Goal: Task Accomplishment & Management: Use online tool/utility

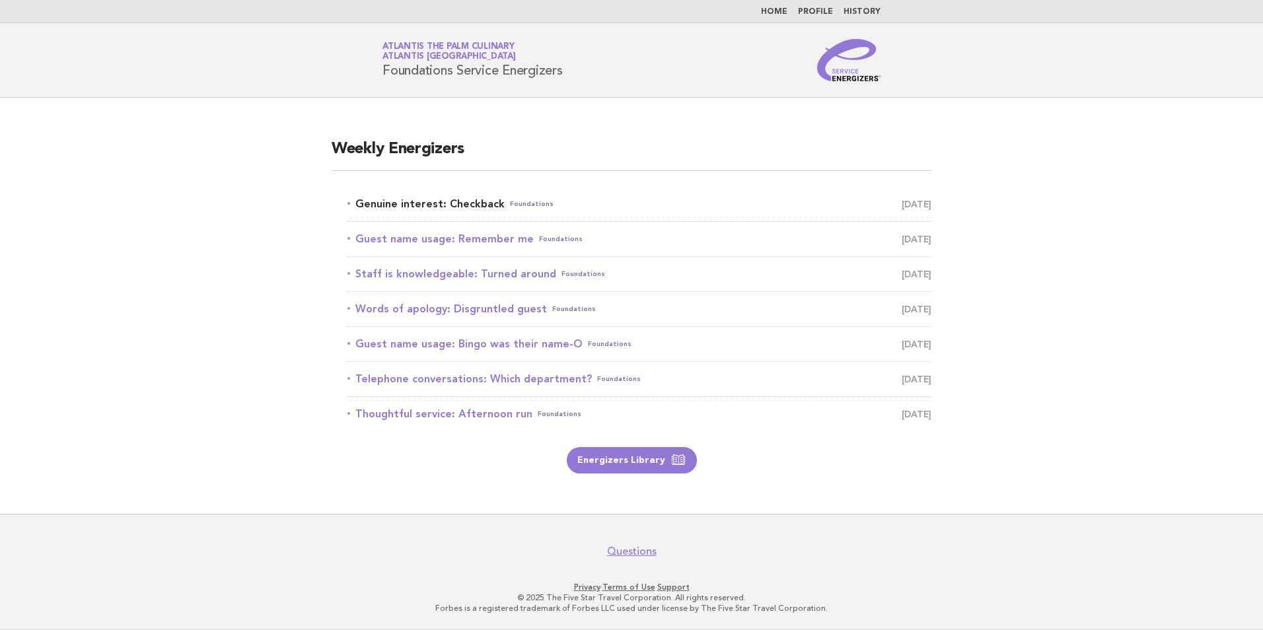
click at [458, 204] on link "Genuine interest: Checkback Foundations [DATE]" at bounding box center [639, 204] width 584 height 18
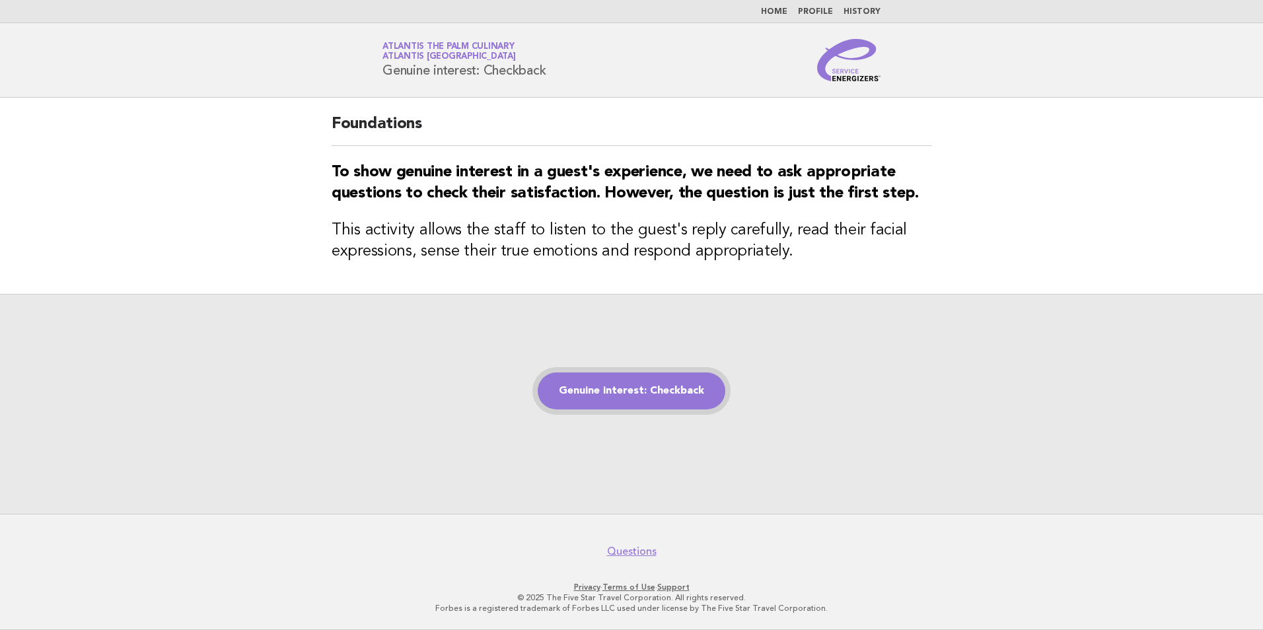
click at [656, 396] on link "Genuine interest: Checkback" at bounding box center [632, 390] width 188 height 37
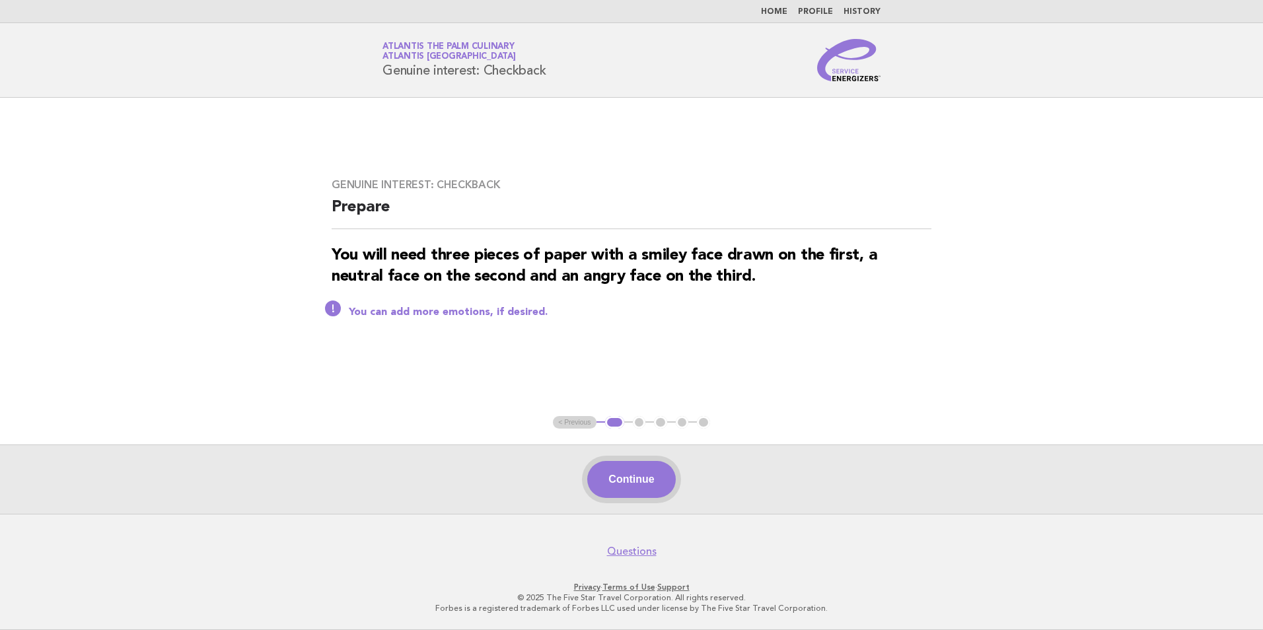
click at [613, 481] on button "Continue" at bounding box center [631, 479] width 88 height 37
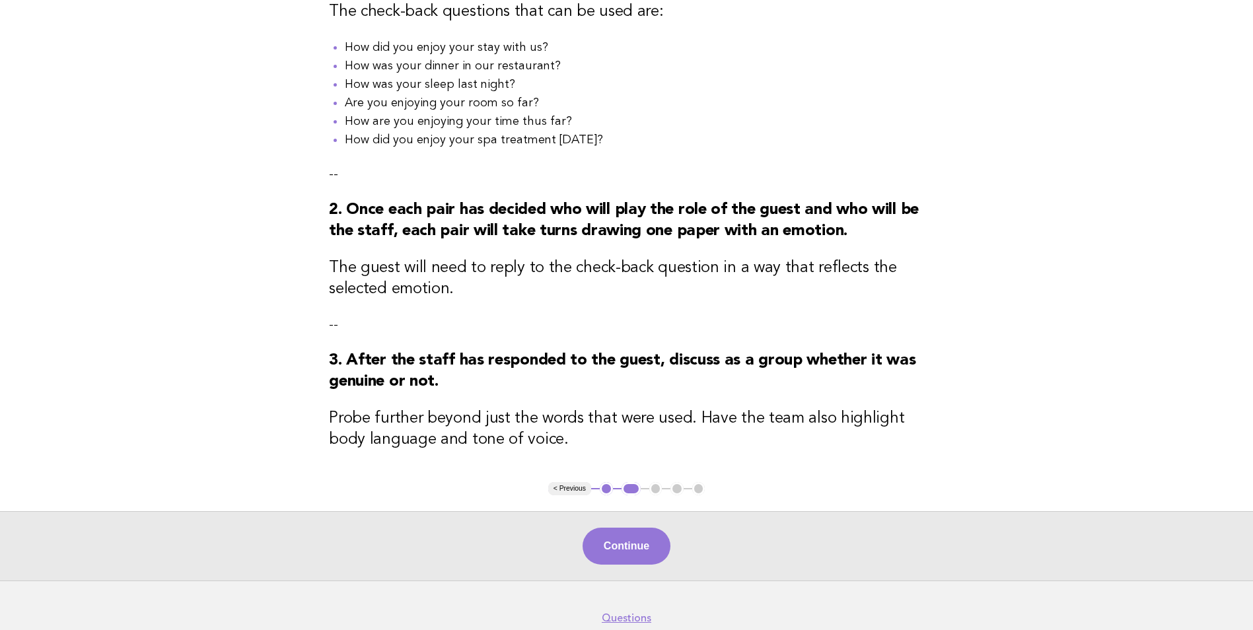
scroll to position [311, 0]
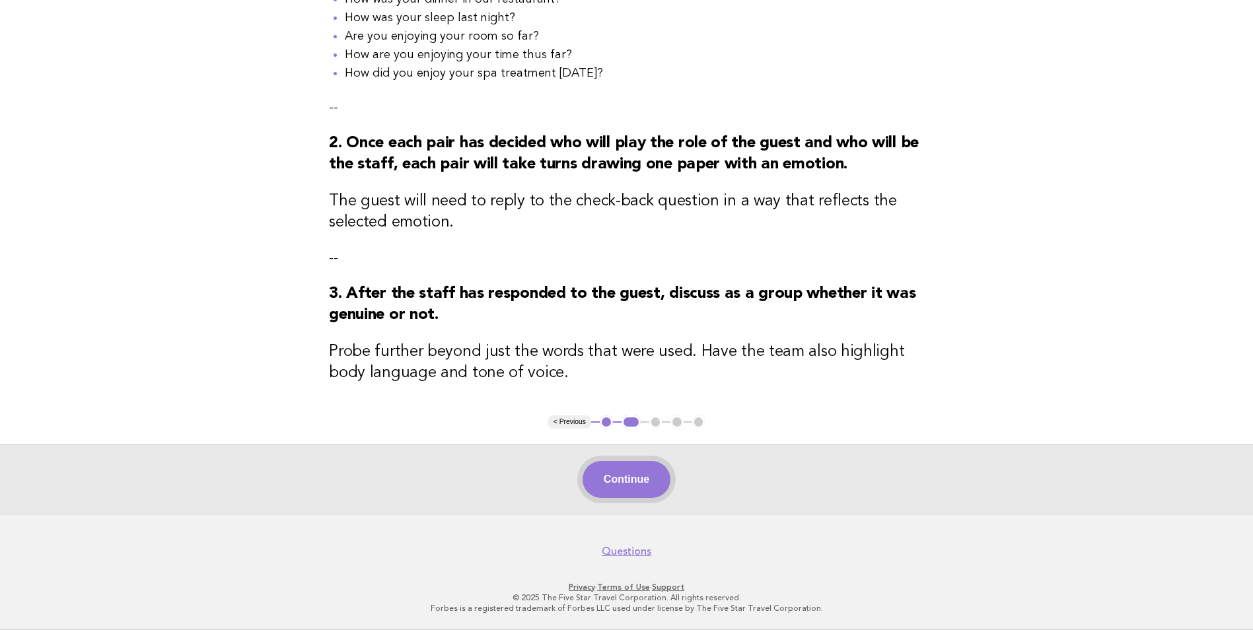
click at [629, 484] on button "Continue" at bounding box center [626, 479] width 88 height 37
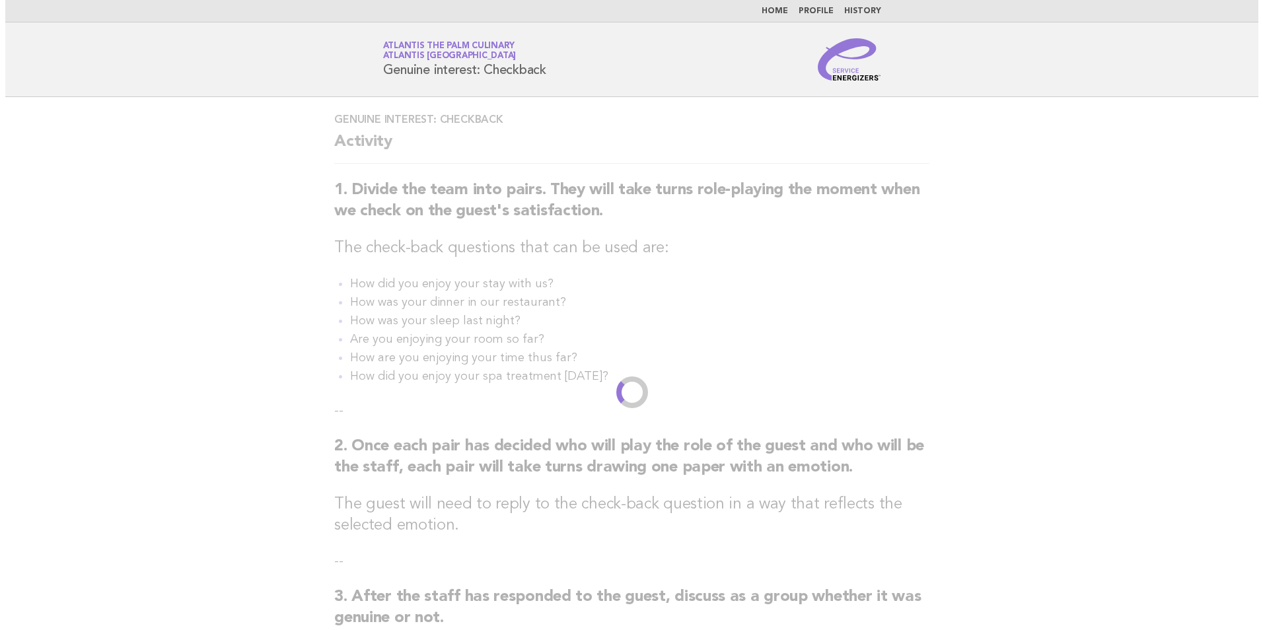
scroll to position [0, 0]
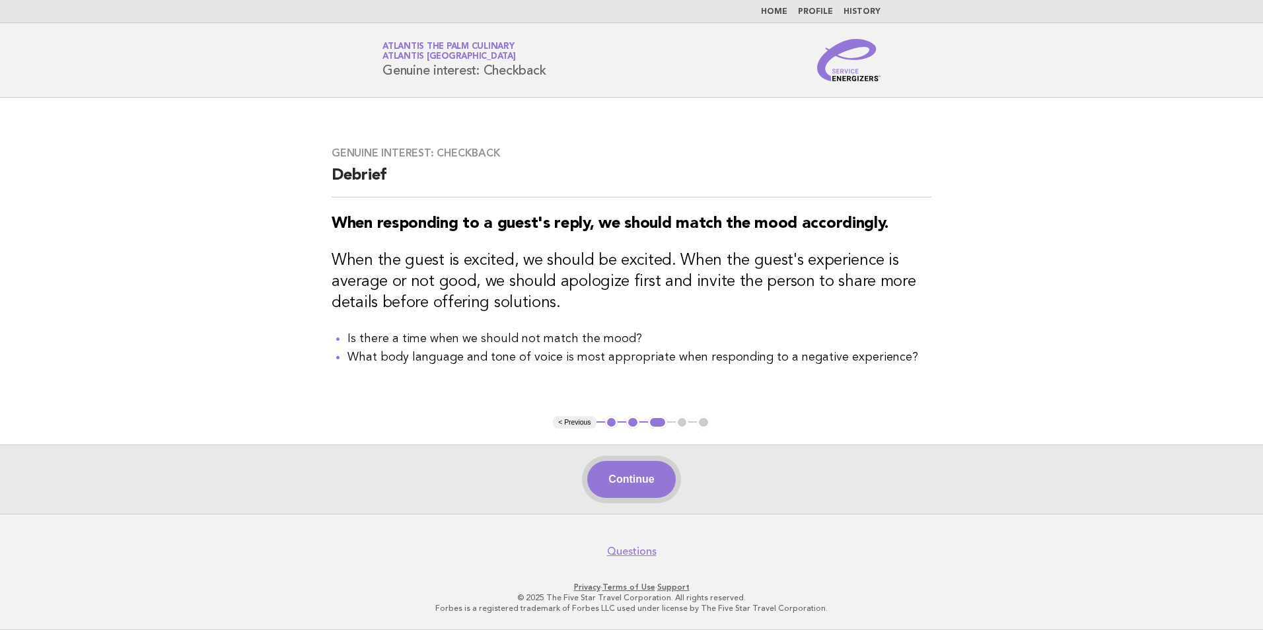
click at [633, 479] on button "Continue" at bounding box center [631, 479] width 88 height 37
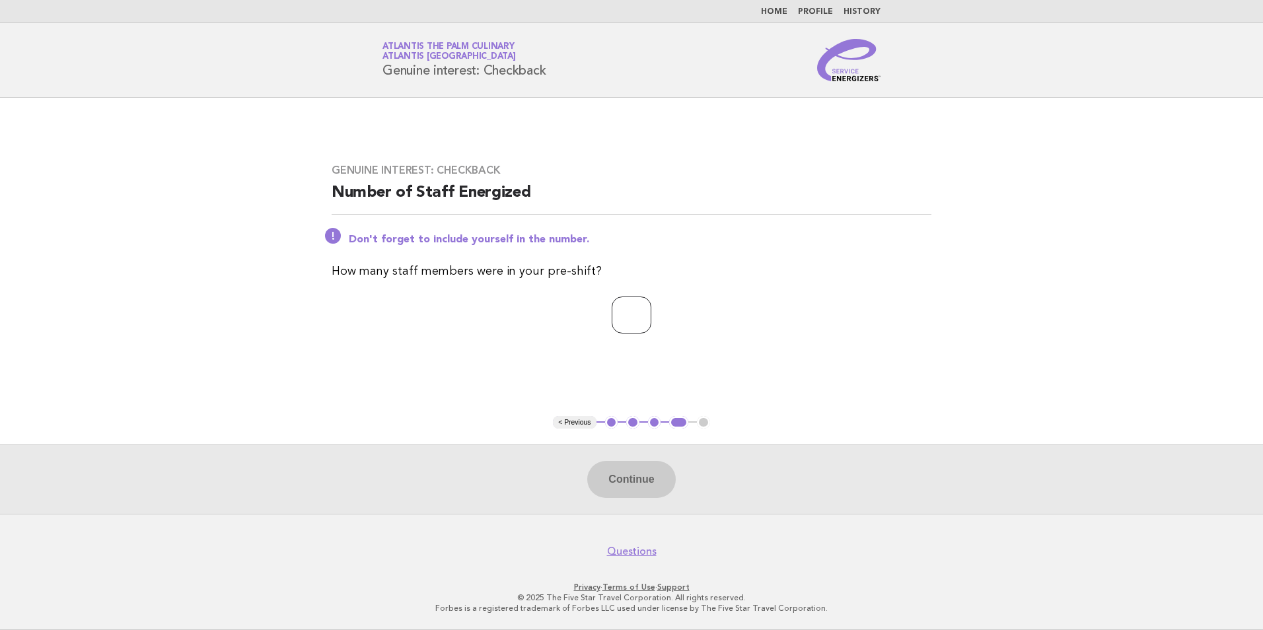
click at [611, 309] on input "number" at bounding box center [631, 314] width 40 height 37
type input "**"
click at [637, 499] on div "Continue" at bounding box center [631, 478] width 1263 height 69
click at [635, 475] on button "Continue" at bounding box center [631, 479] width 88 height 37
